Goal: Ask a question

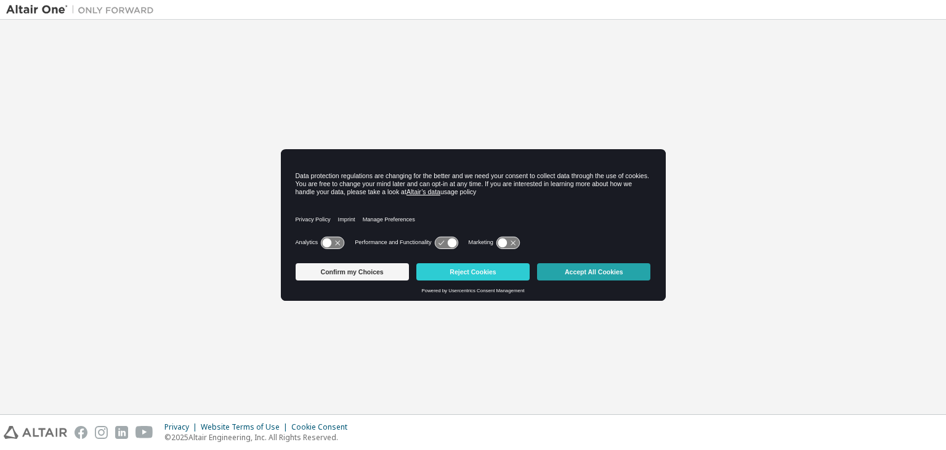
click at [574, 273] on button "Accept All Cookies" at bounding box center [593, 271] width 113 height 17
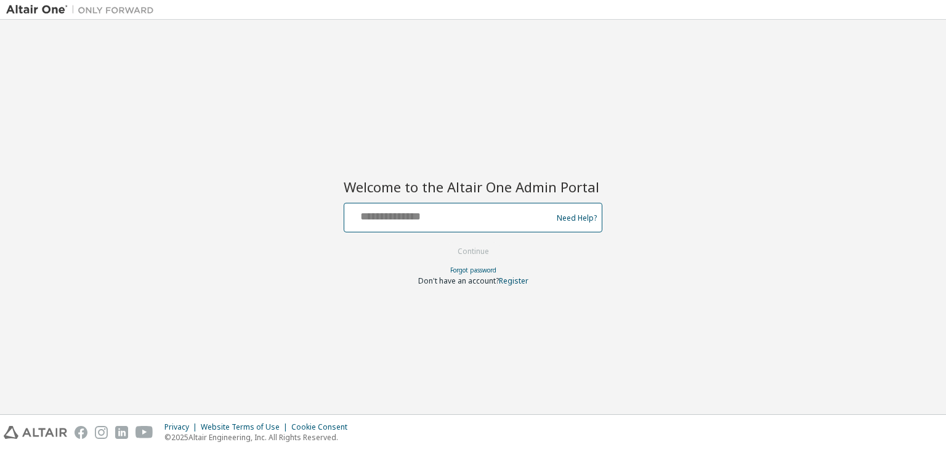
click at [498, 214] on input "text" at bounding box center [449, 215] width 201 height 18
click at [745, 120] on div "Welcome to the Altair One Admin Portal Need Help? Please make sure that you pro…" at bounding box center [473, 217] width 934 height 382
click at [522, 210] on input "text" at bounding box center [449, 215] width 201 height 18
type input "**********"
click at [492, 244] on button "Continue" at bounding box center [473, 251] width 57 height 18
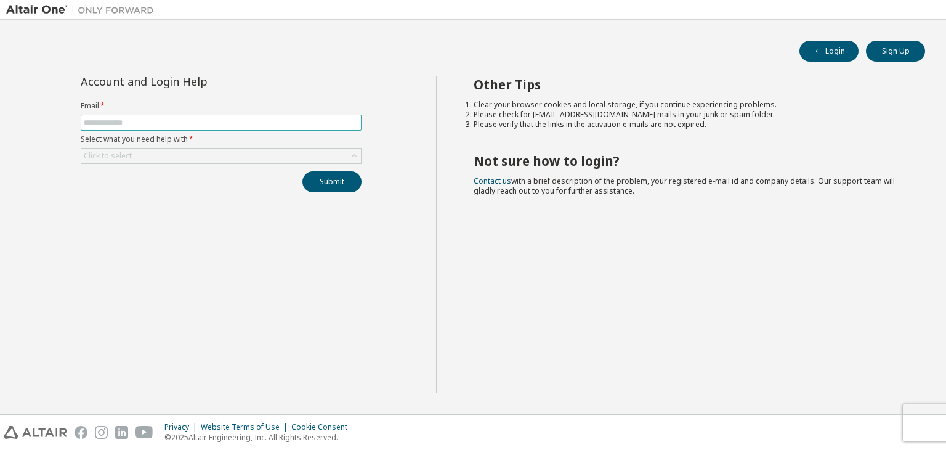
click at [293, 127] on span at bounding box center [221, 123] width 281 height 16
click at [289, 116] on span at bounding box center [221, 123] width 281 height 16
click at [285, 128] on span at bounding box center [221, 123] width 281 height 16
click at [290, 122] on input "text" at bounding box center [221, 123] width 275 height 10
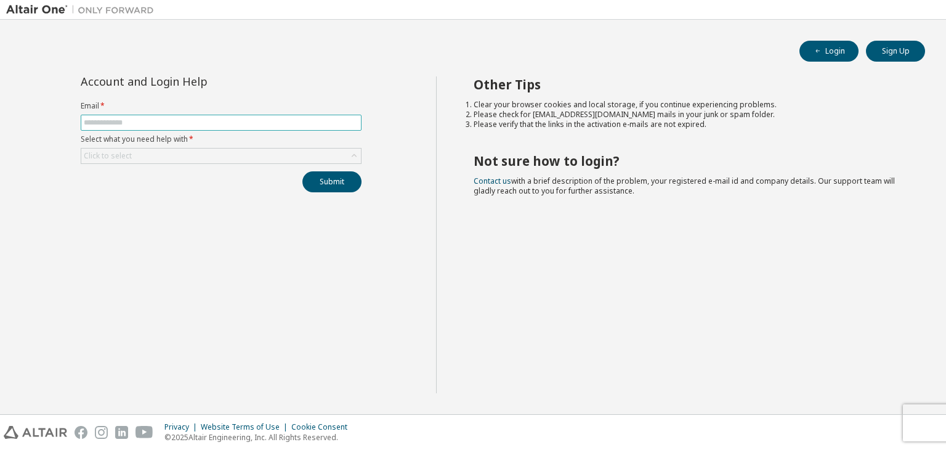
type input "**********"
click at [239, 163] on div "Click to select" at bounding box center [221, 156] width 281 height 16
click at [356, 151] on icon at bounding box center [354, 156] width 12 height 12
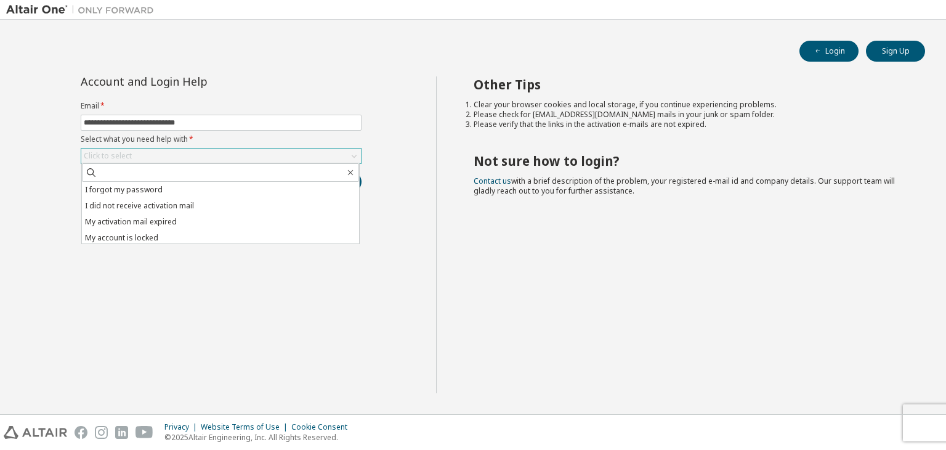
scroll to position [34, 0]
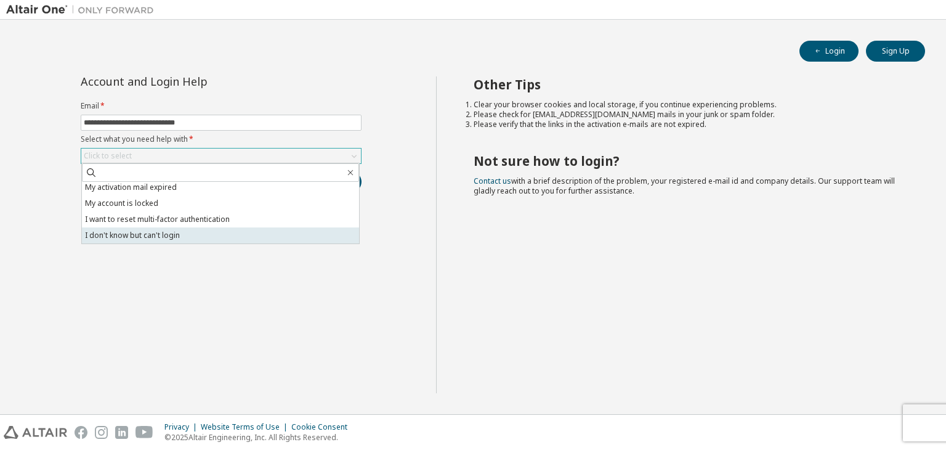
click at [305, 240] on li "I don't know but can't login" at bounding box center [220, 235] width 277 height 16
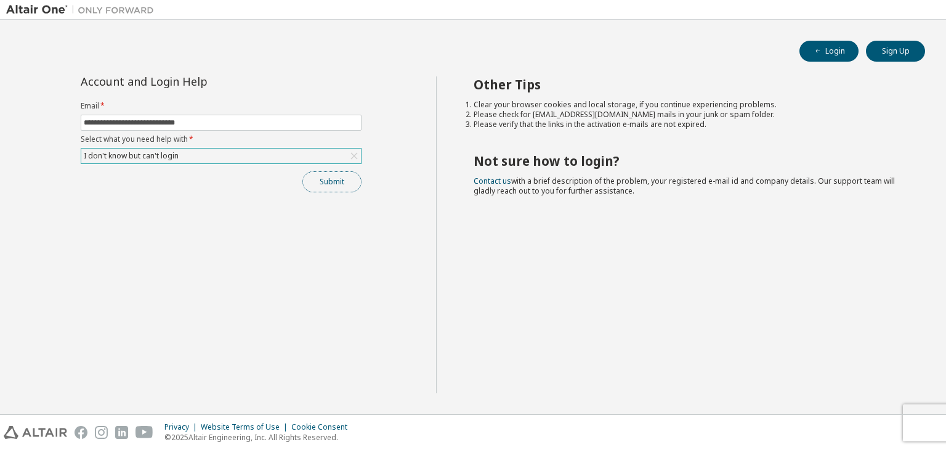
click at [349, 189] on button "Submit" at bounding box center [331, 181] width 59 height 21
click at [525, 171] on div "Other Tips Clear your browser cookies and local storage, if you continue experi…" at bounding box center [688, 234] width 504 height 317
click at [488, 180] on link "Contact us" at bounding box center [493, 181] width 38 height 10
click at [503, 182] on link "Contact us" at bounding box center [493, 181] width 38 height 10
click at [613, 190] on span "Contact us with a brief description of the problem, your registered e-mail id a…" at bounding box center [684, 186] width 421 height 20
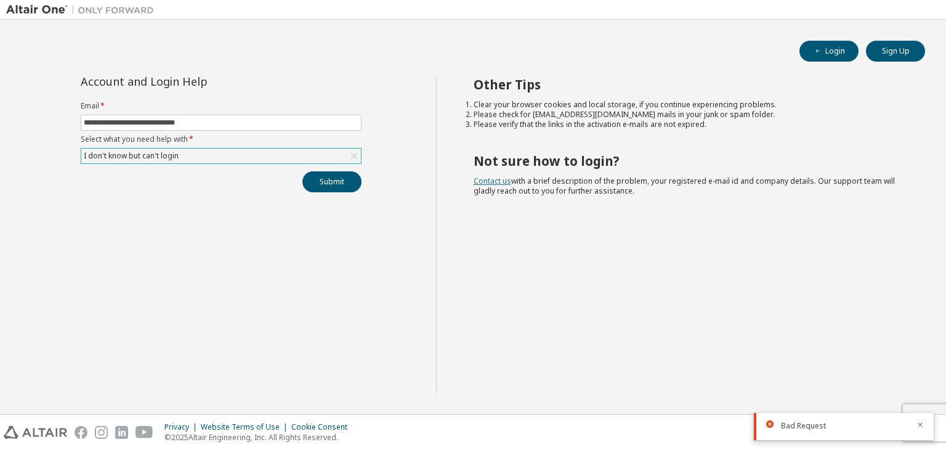
click at [499, 180] on link "Contact us" at bounding box center [493, 181] width 38 height 10
click at [326, 432] on p "© 2025 Altair Engineering, Inc. All Rights Reserved." at bounding box center [259, 437] width 190 height 10
click at [494, 177] on link "Contact us" at bounding box center [493, 181] width 38 height 10
click at [486, 180] on link "Contact us" at bounding box center [493, 181] width 38 height 10
drag, startPoint x: 216, startPoint y: 119, endPoint x: 84, endPoint y: 119, distance: 131.8
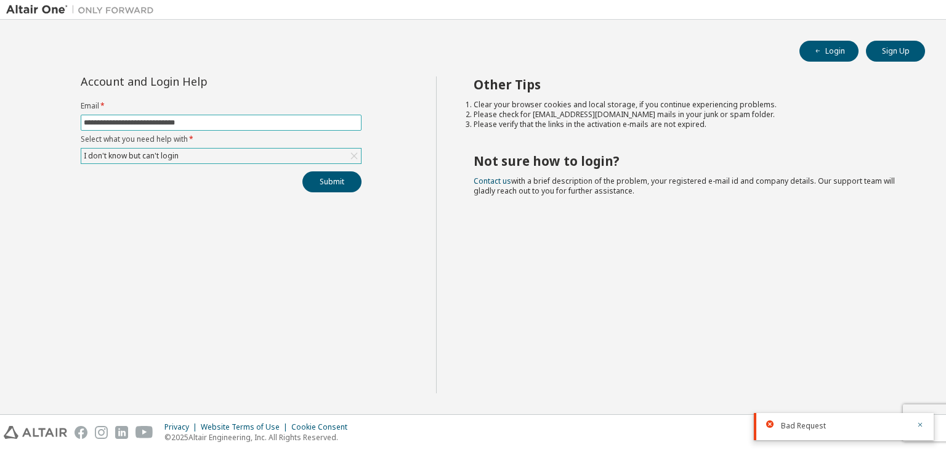
click at [84, 119] on input "**********" at bounding box center [221, 123] width 275 height 10
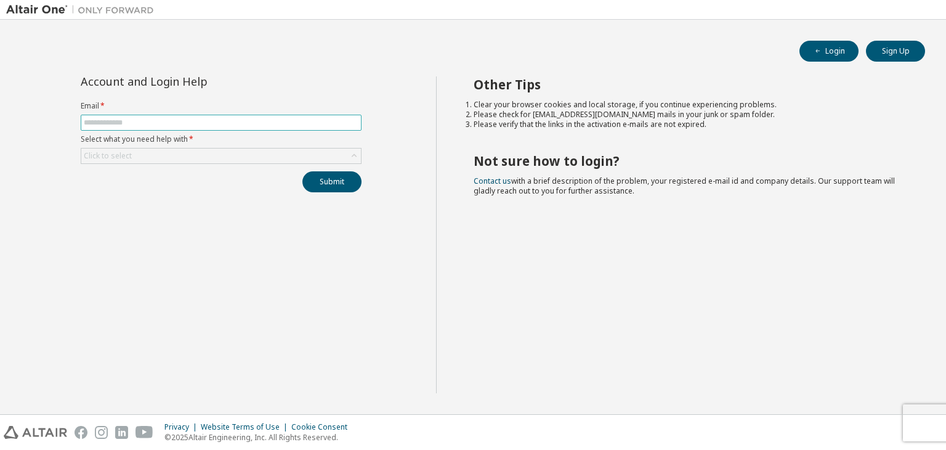
click at [262, 119] on input "text" at bounding box center [221, 123] width 275 height 10
type input "**********"
click at [204, 155] on div "Click to select" at bounding box center [221, 155] width 280 height 15
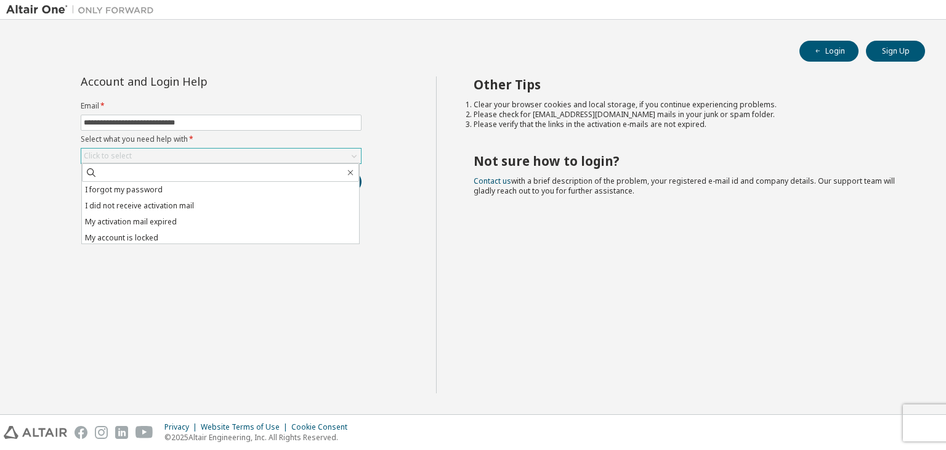
scroll to position [34, 0]
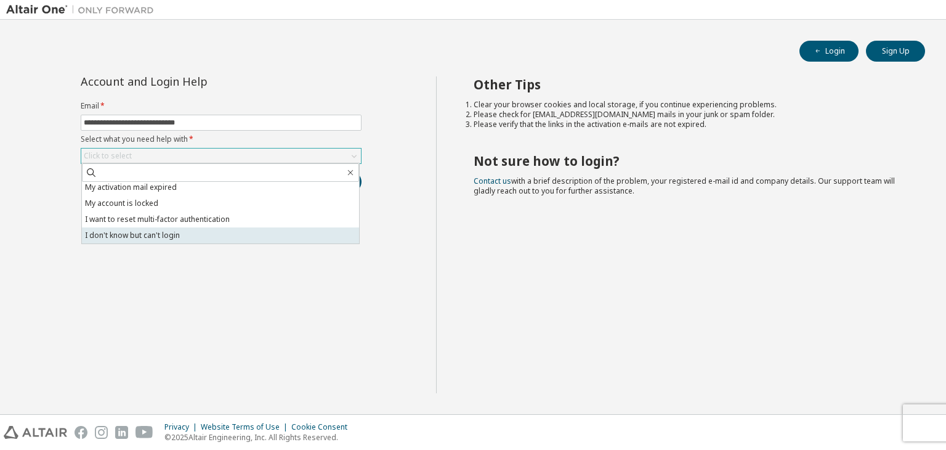
click at [249, 237] on li "I don't know but can't login" at bounding box center [220, 235] width 277 height 16
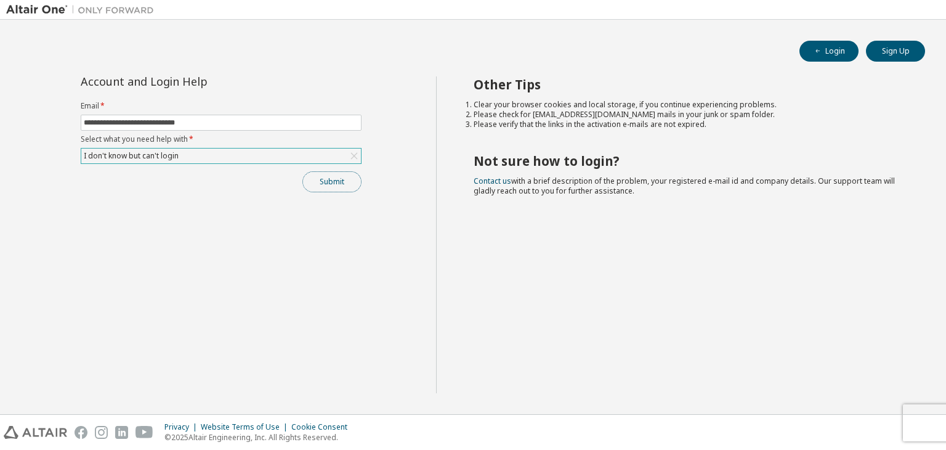
click at [337, 181] on button "Submit" at bounding box center [331, 181] width 59 height 21
click at [922, 427] on icon "button" at bounding box center [919, 424] width 7 height 7
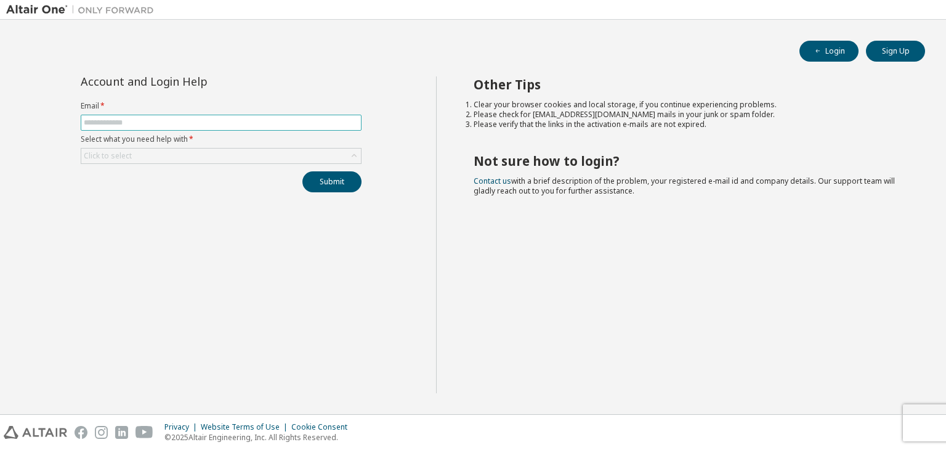
type input "**********"
click at [207, 153] on div "Click to select" at bounding box center [221, 155] width 280 height 15
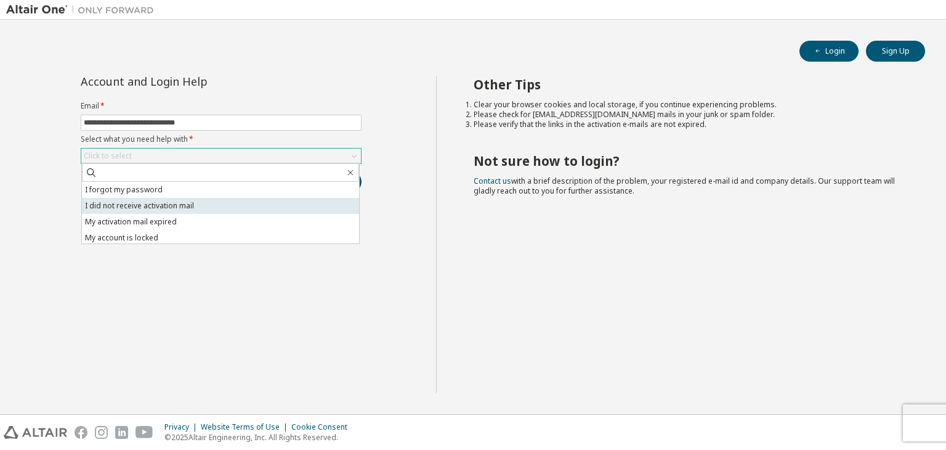
scroll to position [34, 0]
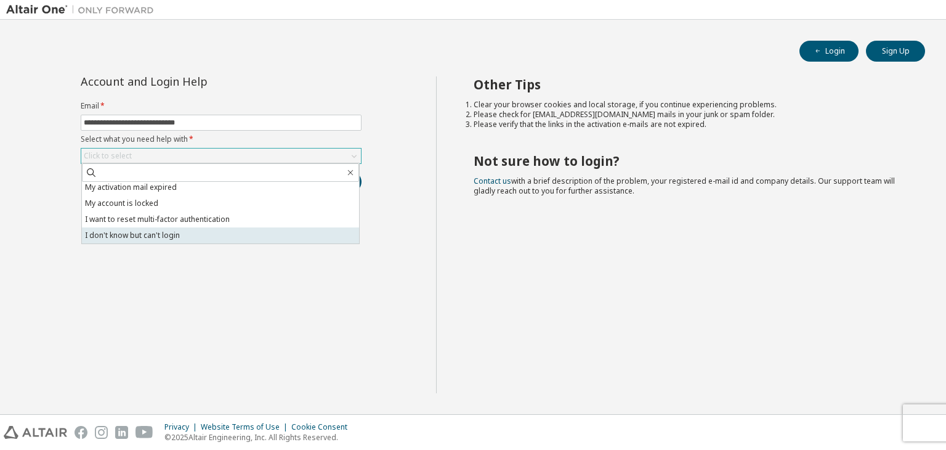
click at [230, 229] on li "I don't know but can't login" at bounding box center [220, 235] width 277 height 16
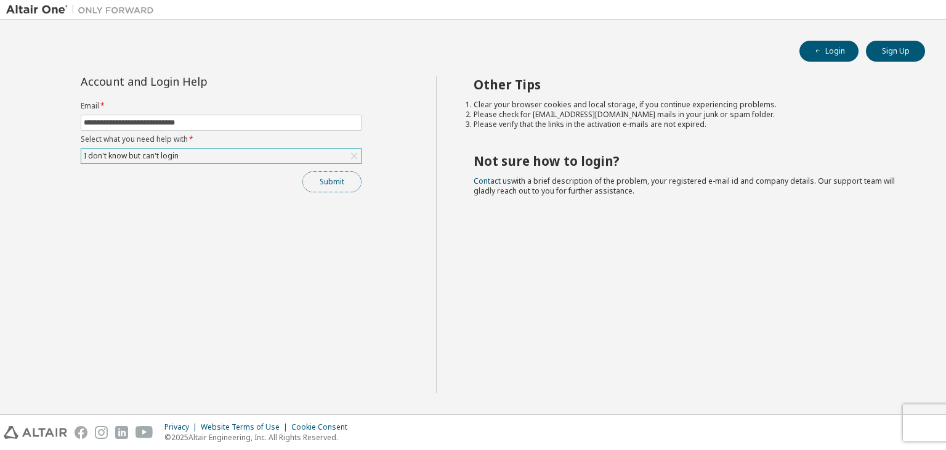
click at [335, 185] on button "Submit" at bounding box center [331, 181] width 59 height 21
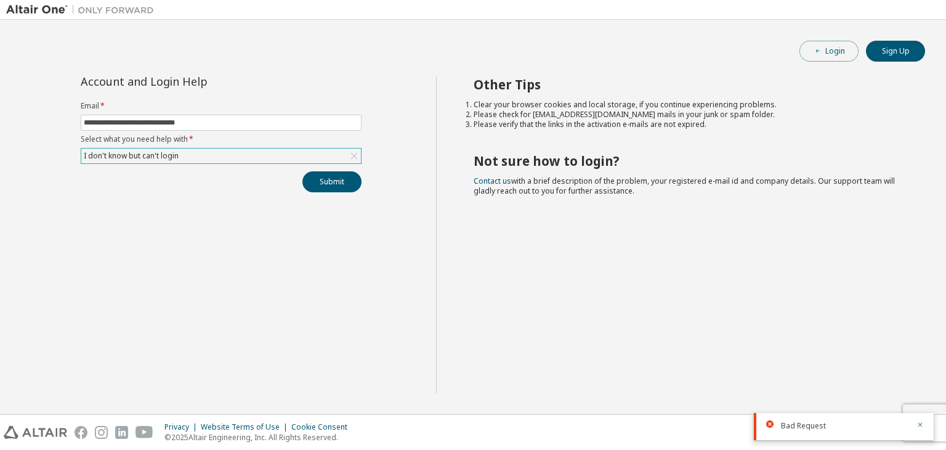
click at [806, 57] on button "Login" at bounding box center [828, 51] width 59 height 21
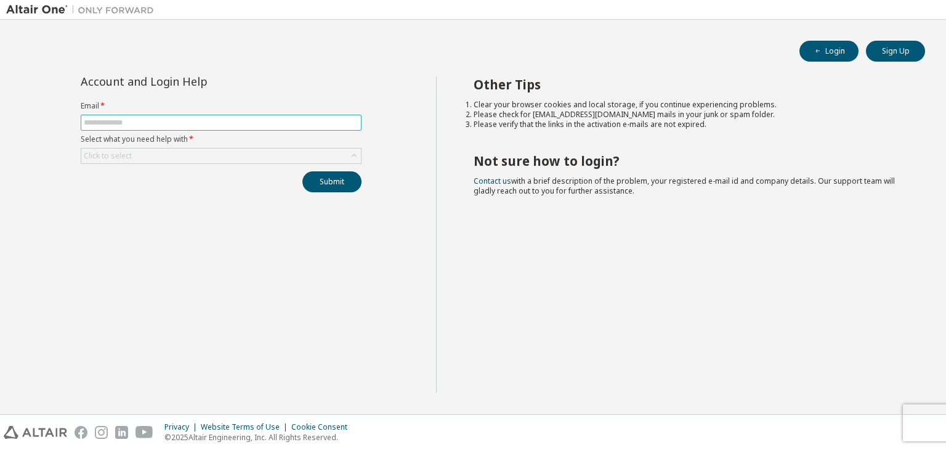
click at [315, 120] on input "text" at bounding box center [221, 123] width 275 height 10
type input "**********"
click at [219, 161] on div "Click to select" at bounding box center [221, 155] width 280 height 15
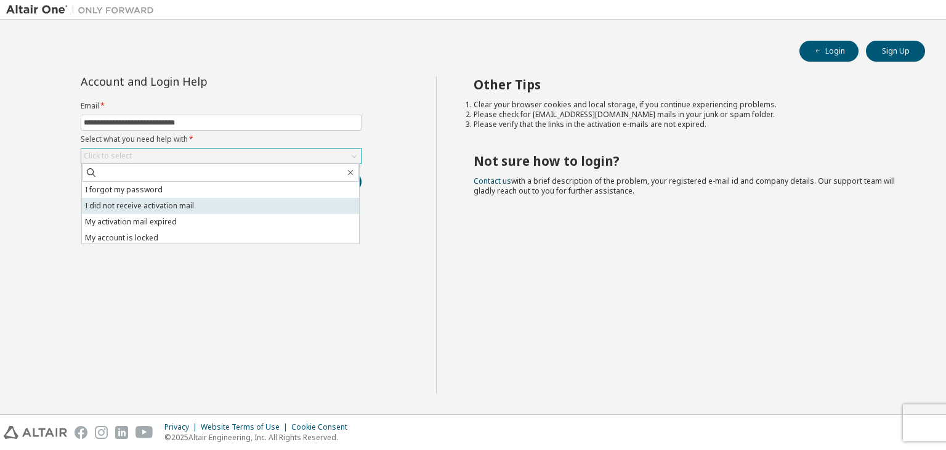
scroll to position [34, 0]
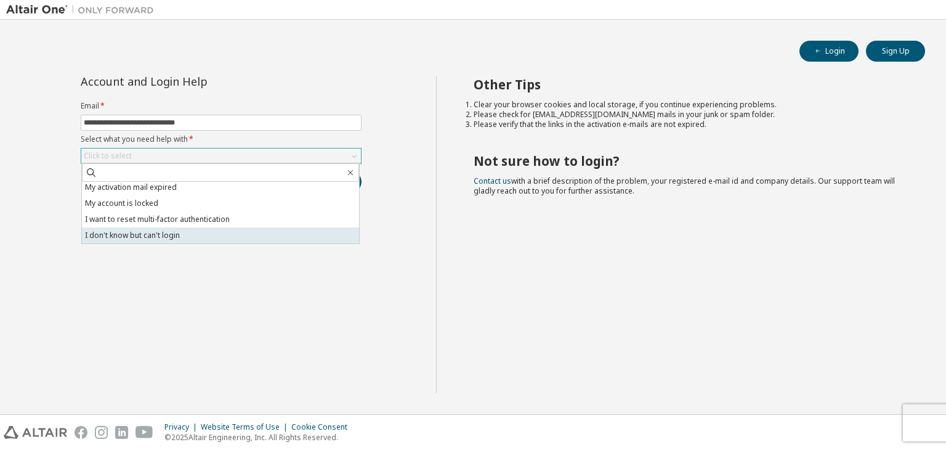
click at [197, 240] on li "I don't know but can't login" at bounding box center [220, 235] width 277 height 16
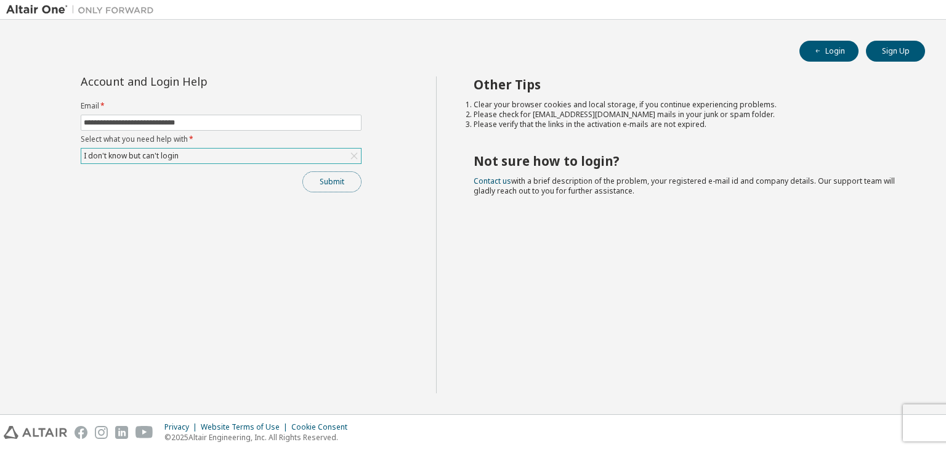
click at [336, 188] on button "Submit" at bounding box center [331, 181] width 59 height 21
click at [264, 158] on div "I don't know but can't login" at bounding box center [221, 155] width 280 height 15
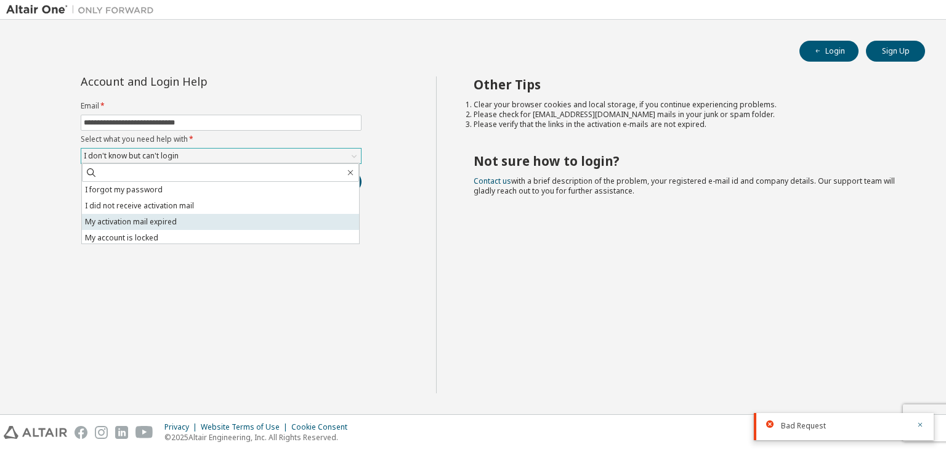
scroll to position [0, 0]
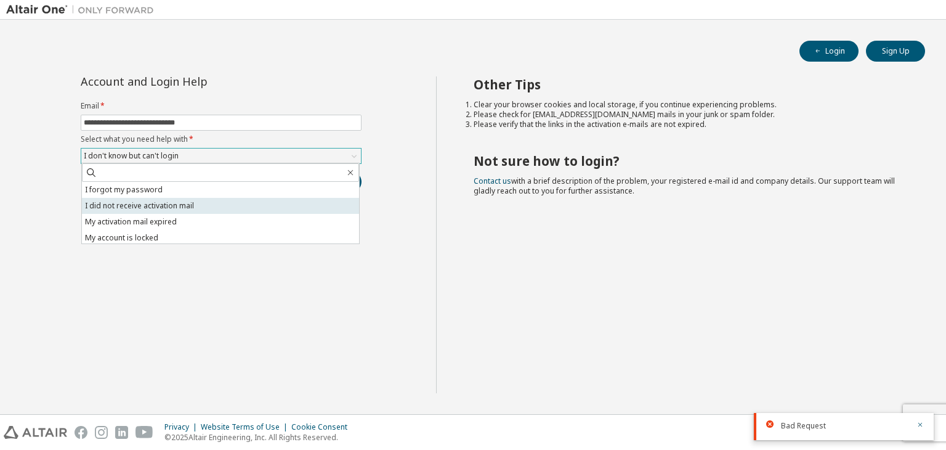
click at [248, 206] on li "I did not receive activation mail" at bounding box center [220, 206] width 277 height 16
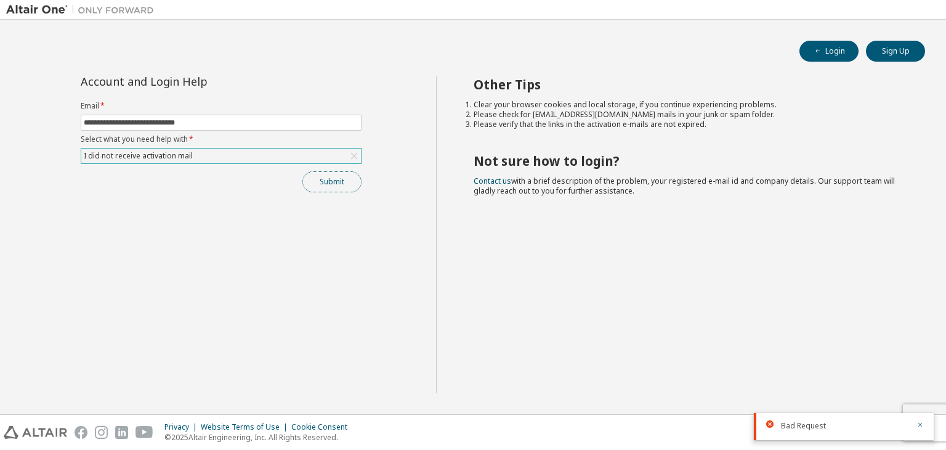
click at [330, 172] on button "Submit" at bounding box center [331, 181] width 59 height 21
